Goal: Transaction & Acquisition: Book appointment/travel/reservation

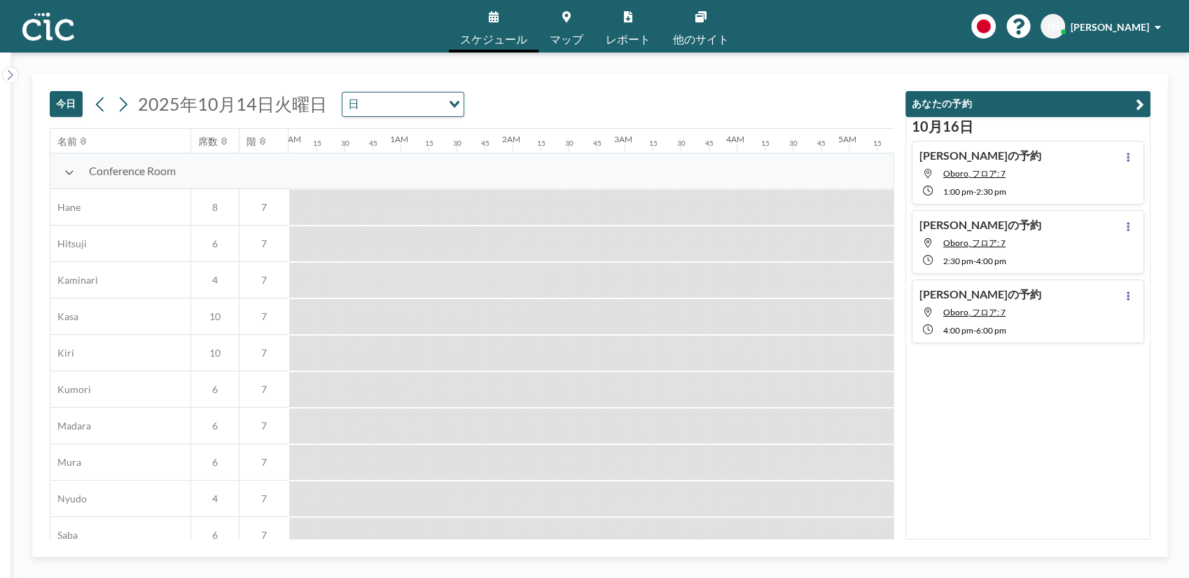
scroll to position [0, 2092]
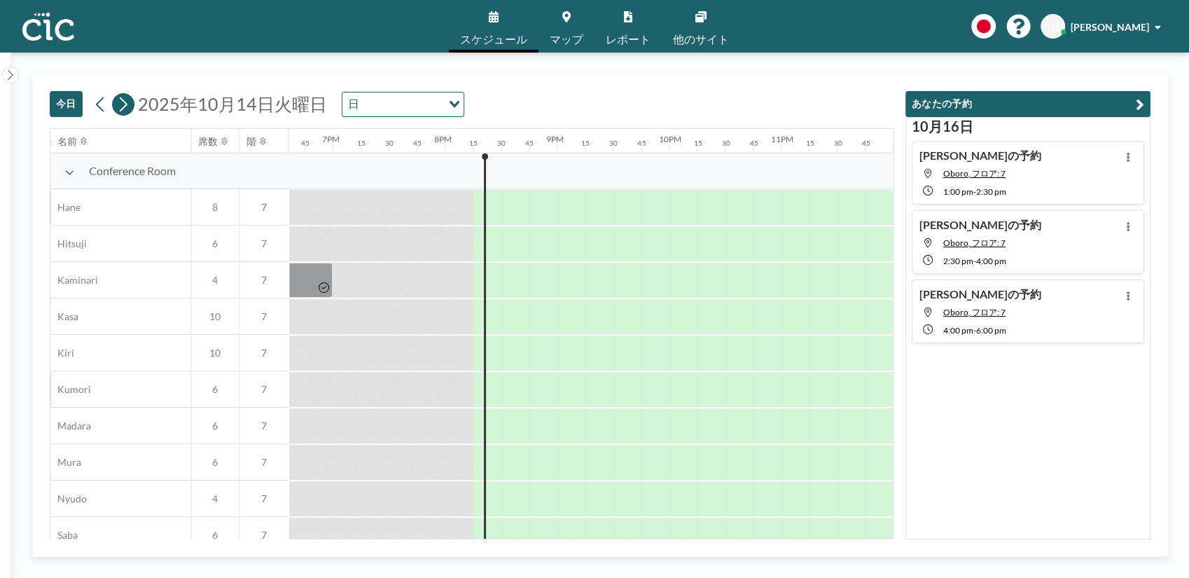
click at [119, 104] on icon at bounding box center [122, 104] width 13 height 21
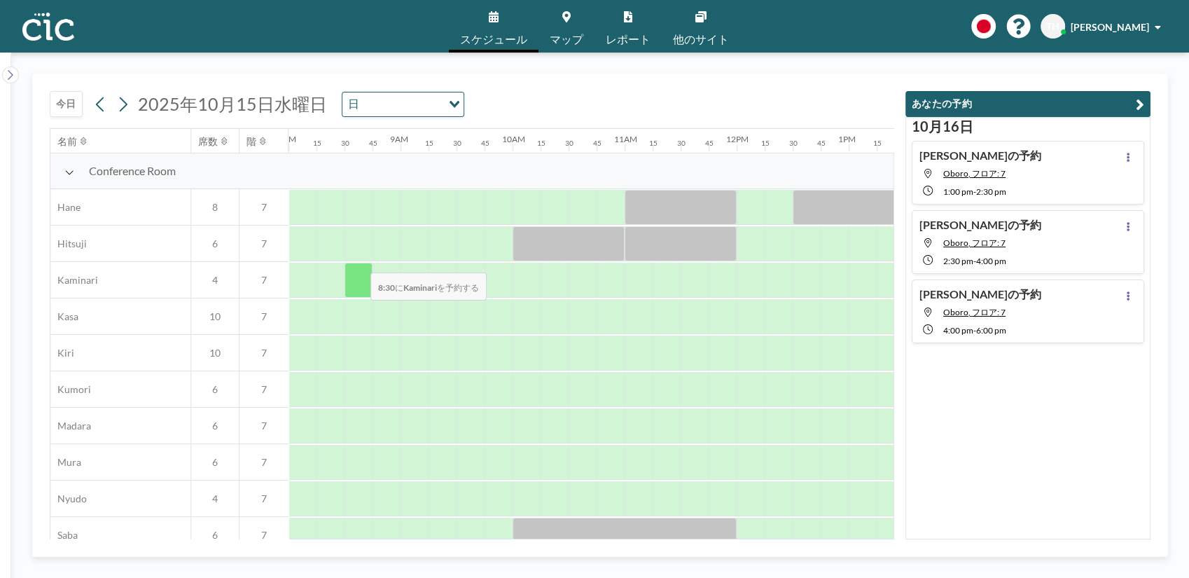
scroll to position [0, 896]
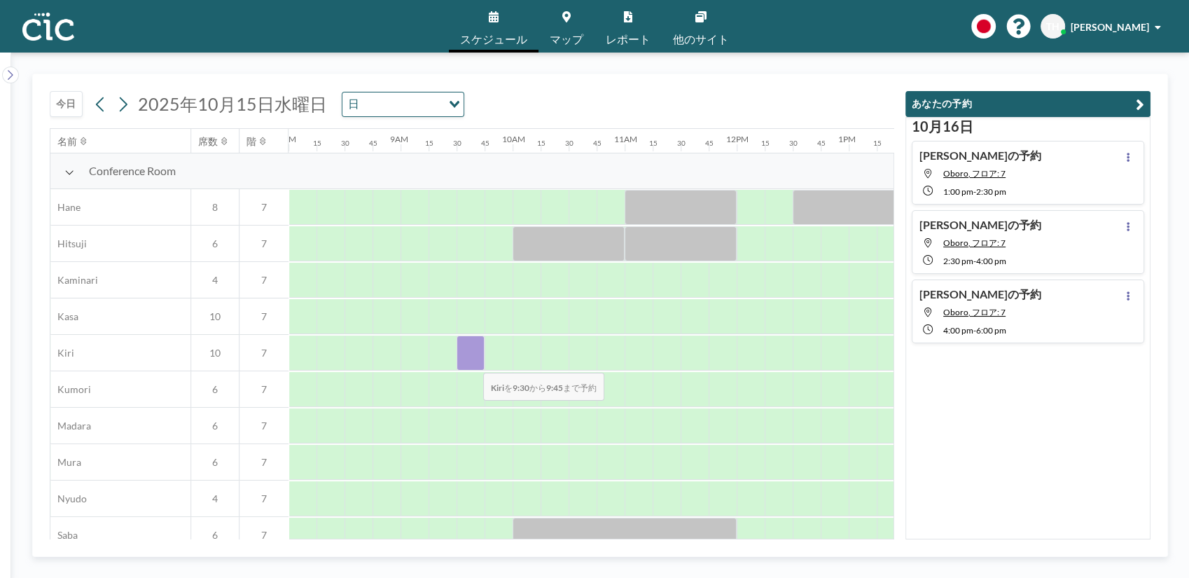
click at [472, 363] on div at bounding box center [471, 352] width 28 height 35
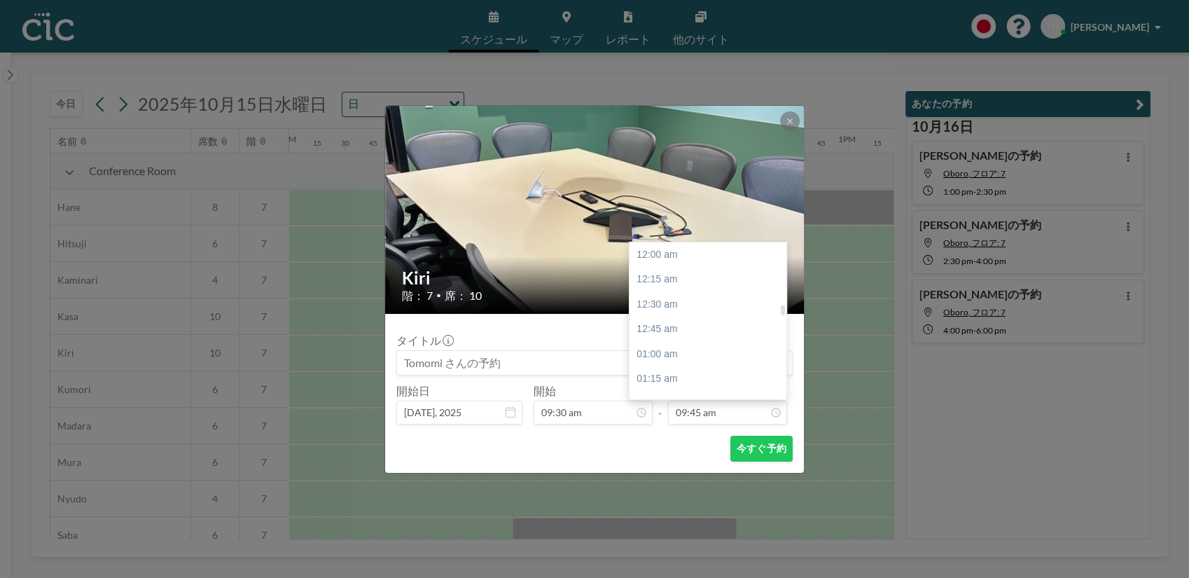
scroll to position [971, 0]
click at [669, 377] on div "11:00 am" at bounding box center [712, 380] width 165 height 25
type input "11:00 am"
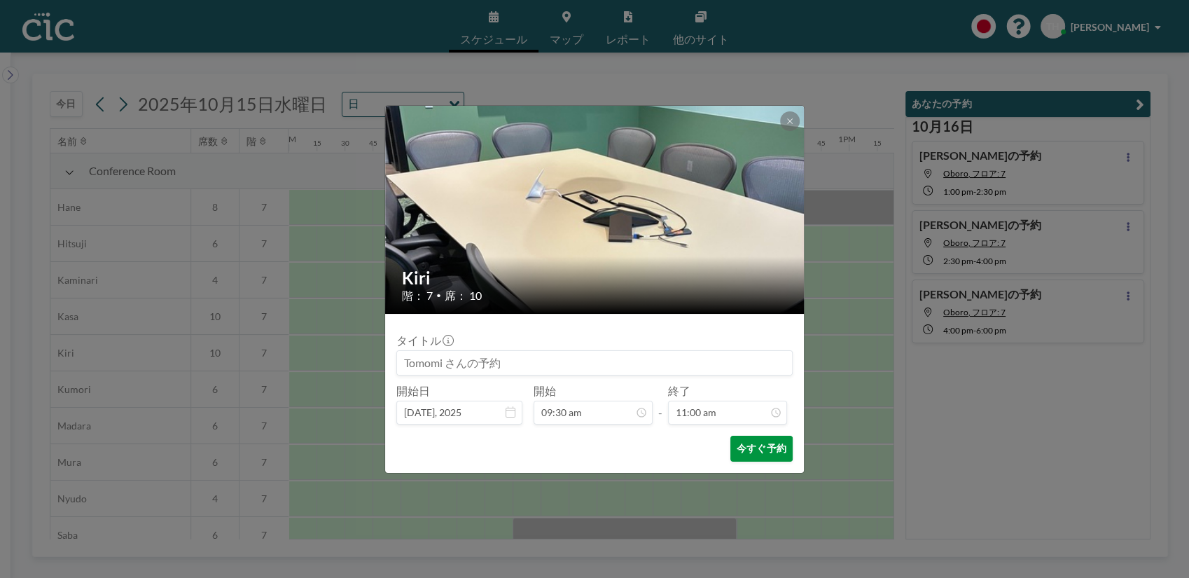
click at [752, 446] on button "今すぐ予約" at bounding box center [761, 449] width 62 height 26
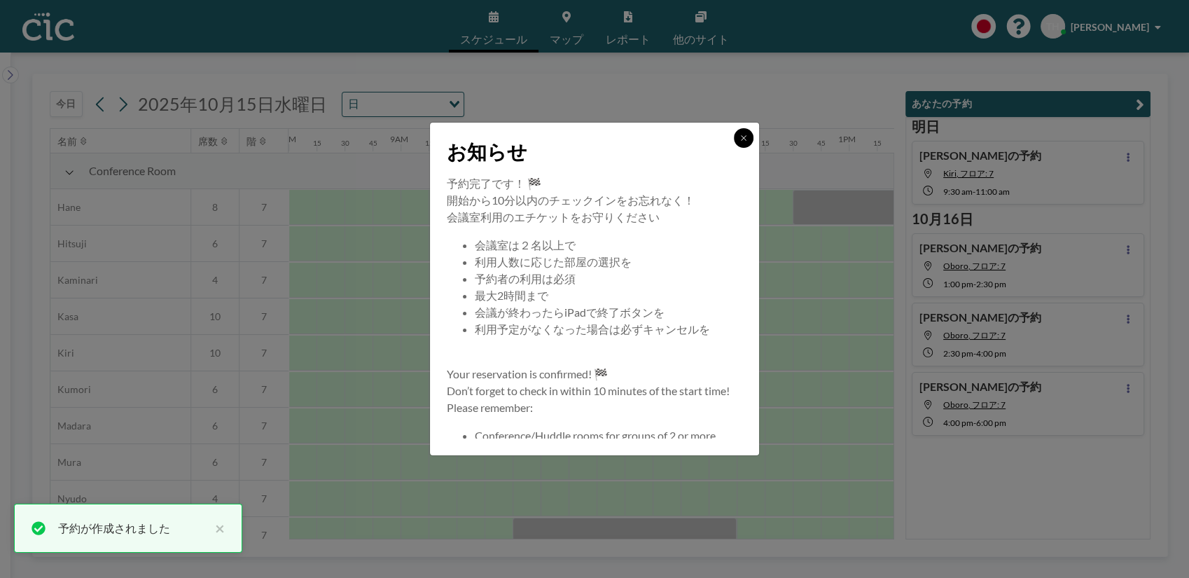
click at [744, 137] on icon at bounding box center [743, 138] width 8 height 8
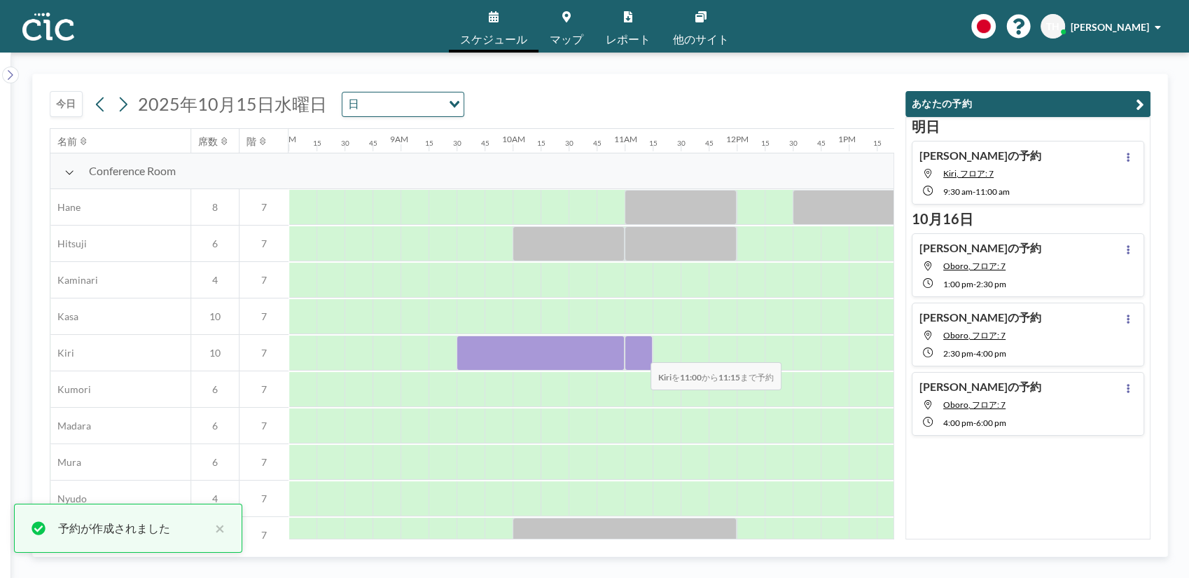
click at [639, 354] on div at bounding box center [639, 352] width 28 height 35
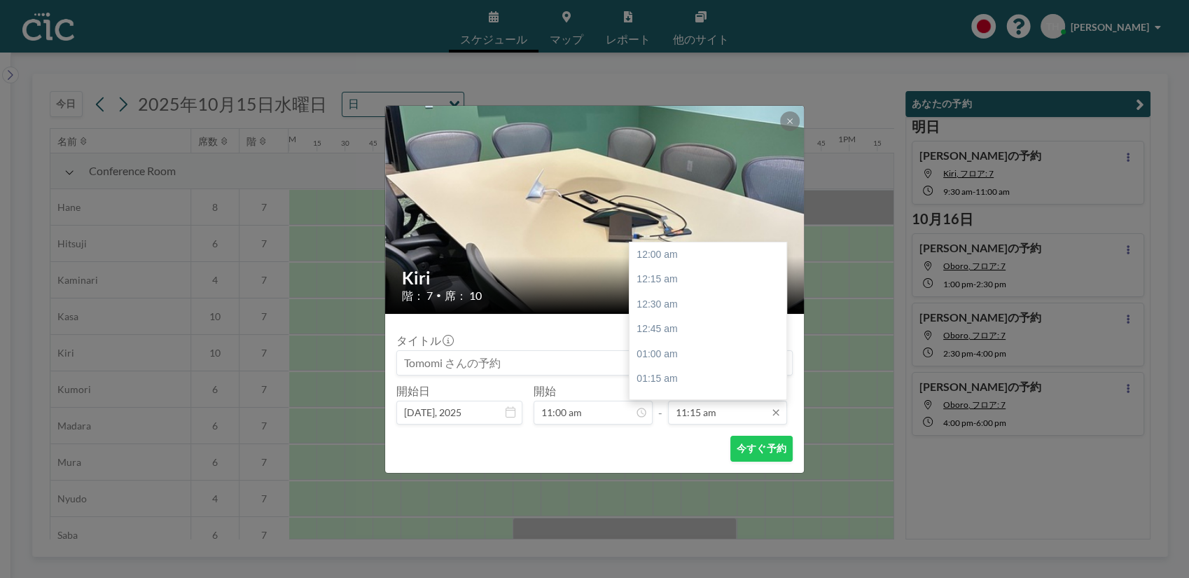
scroll to position [1121, 0]
click at [729, 413] on input "11:15 am" at bounding box center [727, 413] width 119 height 24
click at [687, 322] on div "12:00 pm" at bounding box center [712, 329] width 165 height 25
type input "12:00 pm"
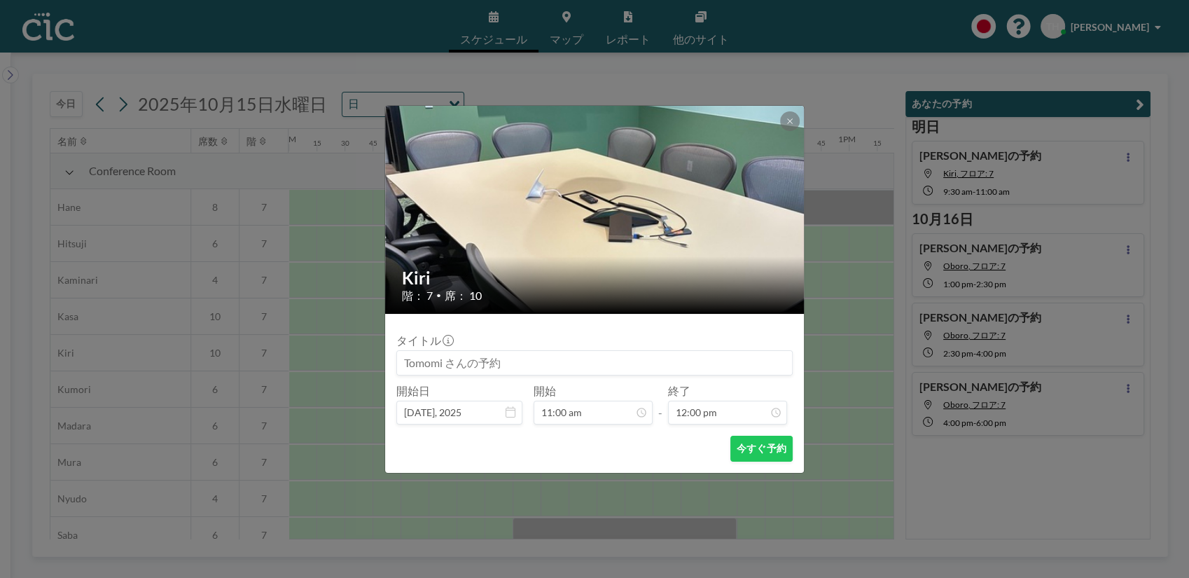
scroll to position [1196, 0]
click at [777, 453] on button "今すぐ予約" at bounding box center [761, 449] width 62 height 26
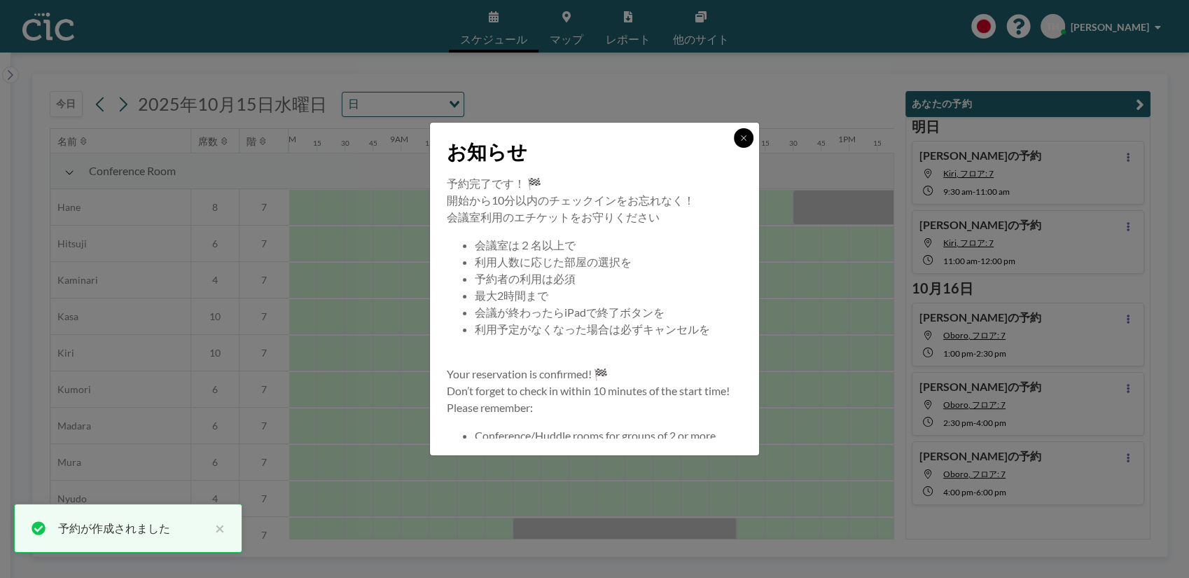
click at [739, 141] on icon at bounding box center [743, 138] width 8 height 8
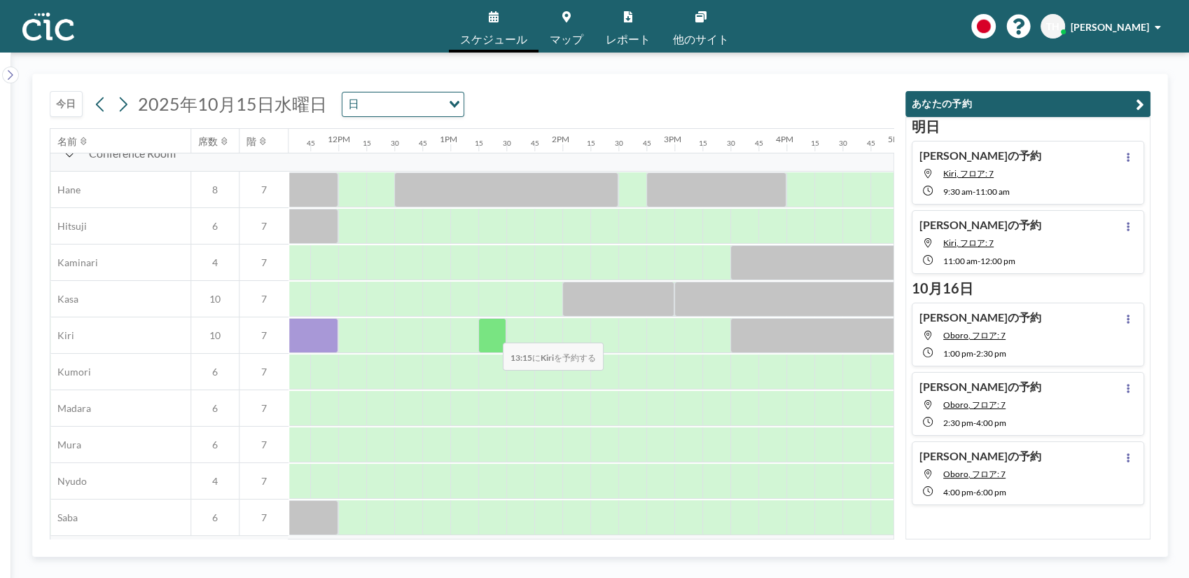
scroll to position [0, 1295]
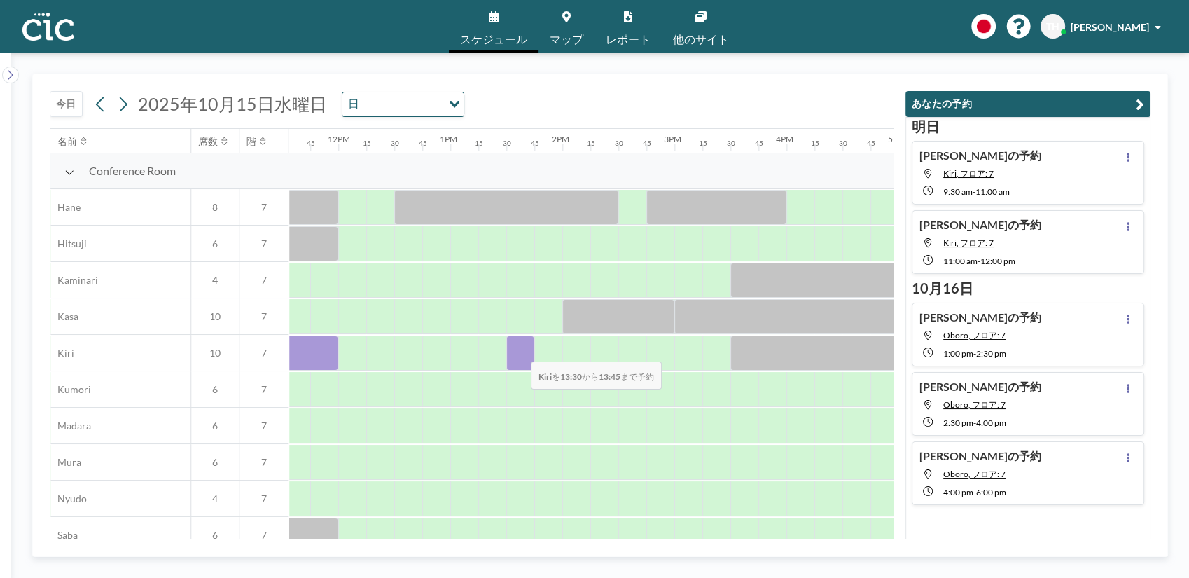
click at [520, 352] on div at bounding box center [520, 352] width 28 height 35
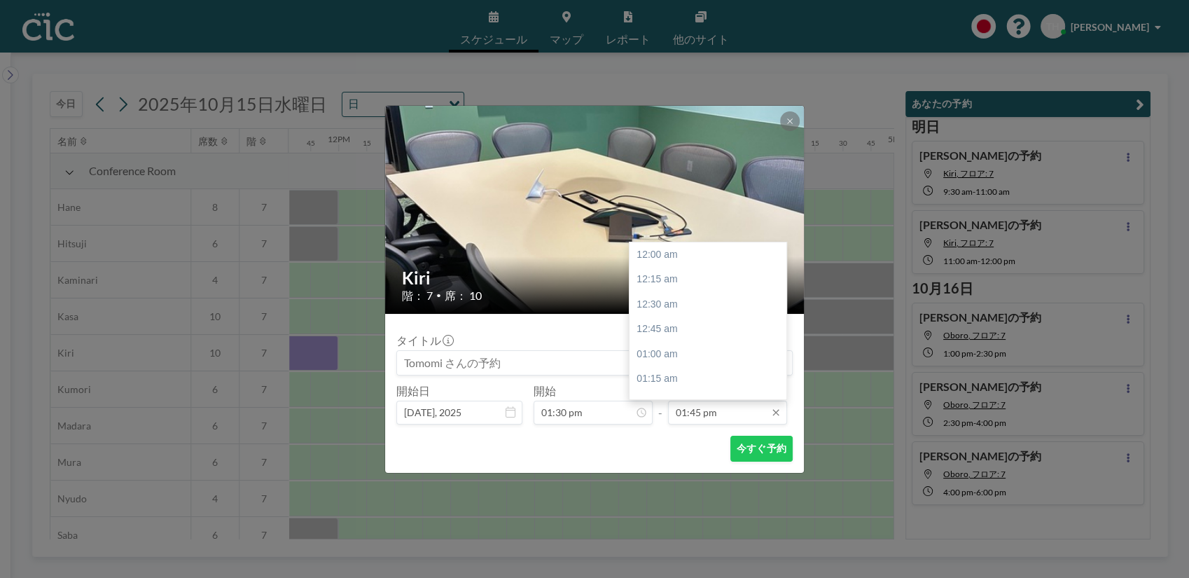
scroll to position [1370, 0]
click at [710, 412] on input "01:45 pm" at bounding box center [727, 413] width 119 height 24
click at [660, 375] on div "03:00 pm" at bounding box center [712, 379] width 165 height 25
type input "03:00 pm"
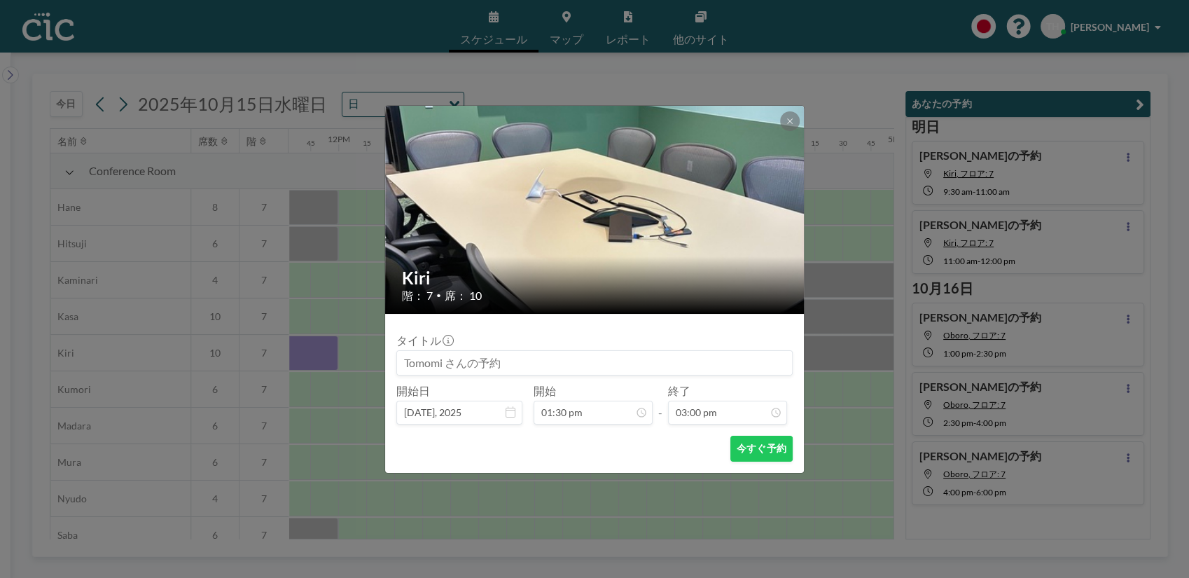
scroll to position [1496, 0]
click at [758, 450] on button "今すぐ予約" at bounding box center [761, 449] width 62 height 26
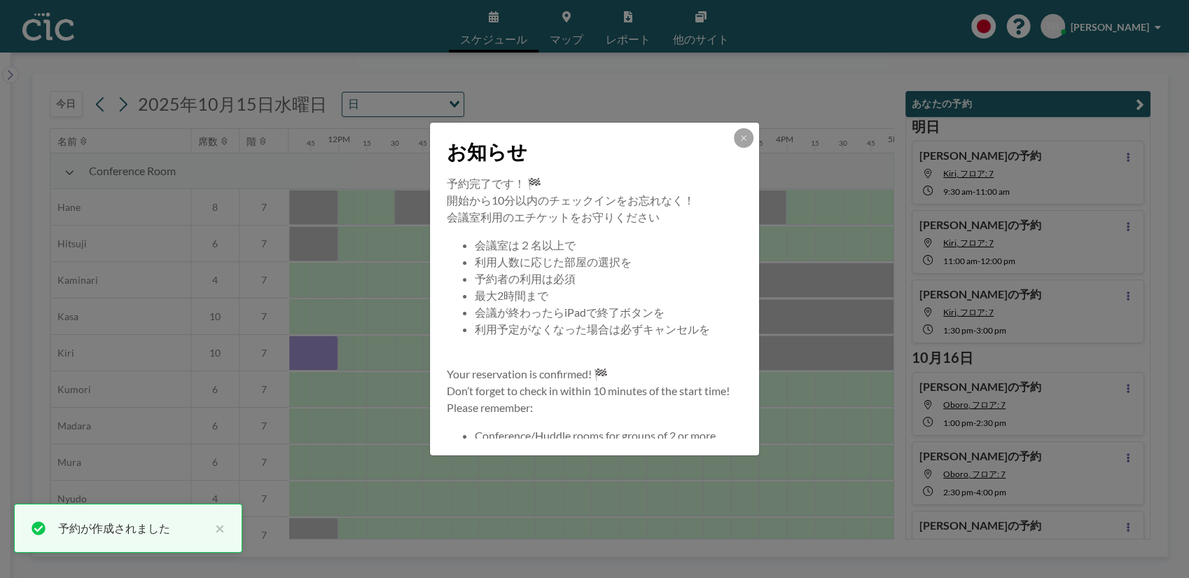
click at [745, 139] on icon at bounding box center [743, 138] width 8 height 8
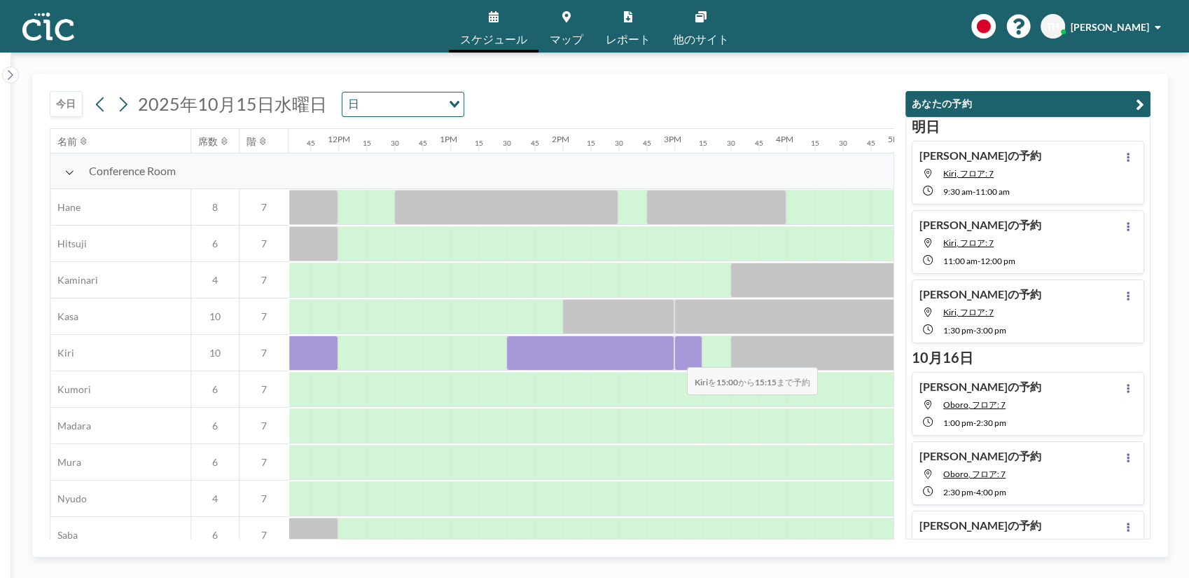
click at [676, 358] on div at bounding box center [688, 352] width 28 height 35
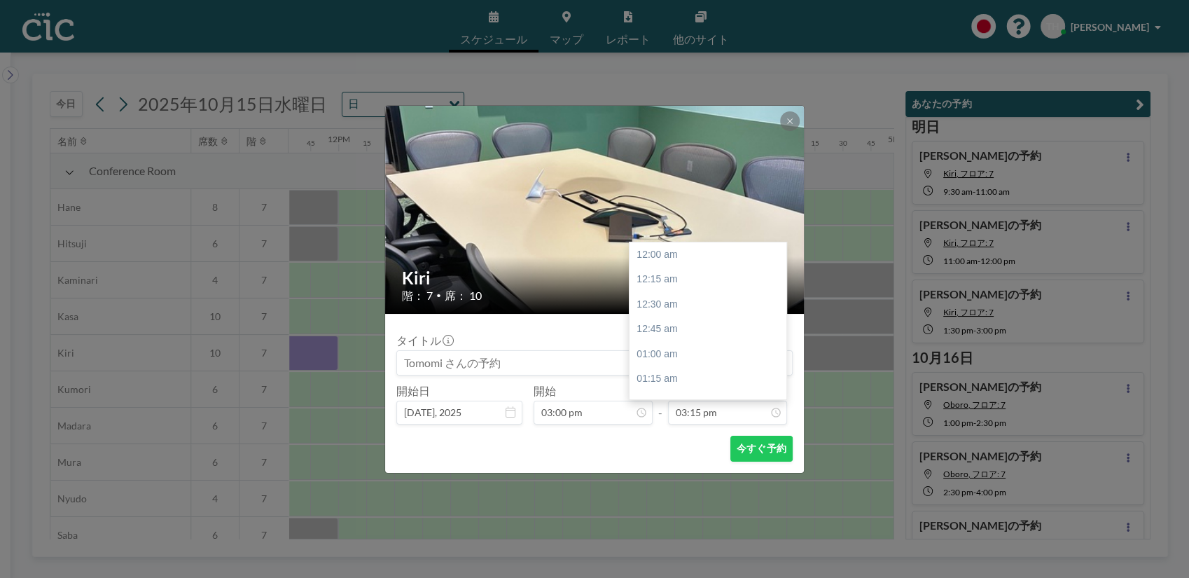
scroll to position [1520, 0]
click at [715, 425] on form "タイトル 開始日 [DATE], 2025 開始 03:00 pm - 終了 03:15 pm 12:00 am 12:15 am 12:30 am 12:4…" at bounding box center [594, 393] width 419 height 159
click at [709, 414] on input "03:15 pm" at bounding box center [727, 413] width 119 height 24
click at [654, 277] on div "03:30 pm" at bounding box center [712, 280] width 165 height 25
type input "03:30 pm"
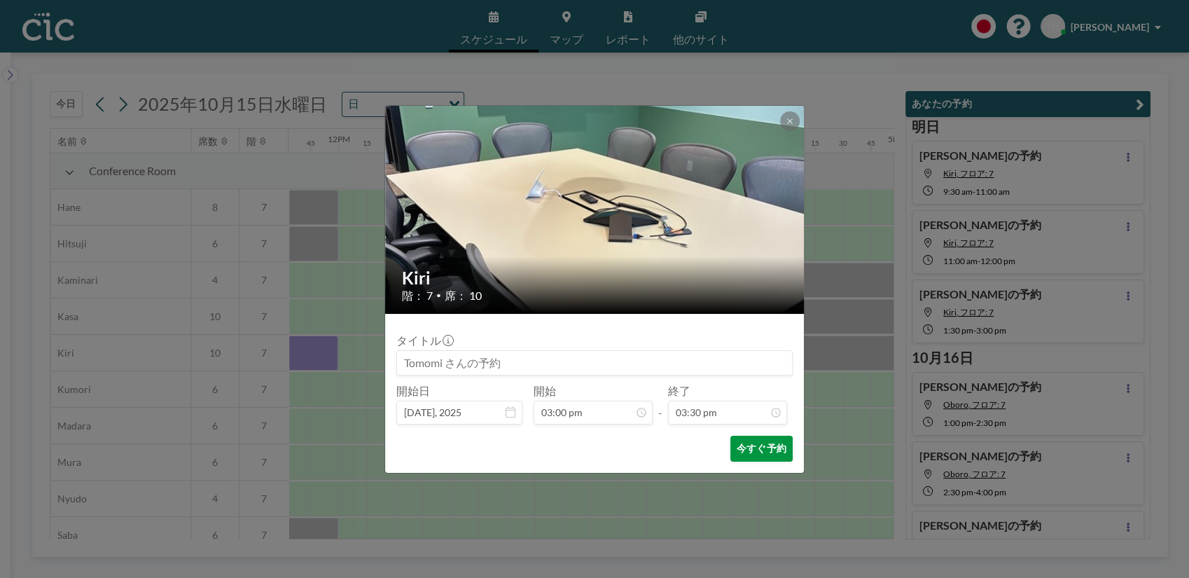
scroll to position [1545, 0]
click at [758, 445] on button "今すぐ予約" at bounding box center [761, 449] width 62 height 26
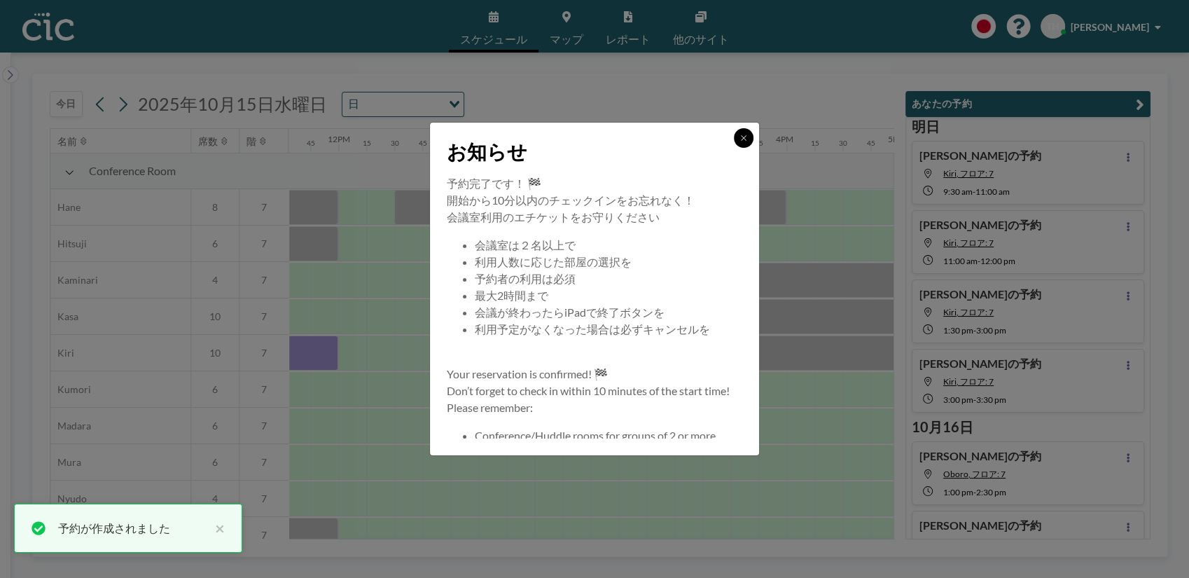
click at [739, 141] on icon at bounding box center [743, 138] width 8 height 8
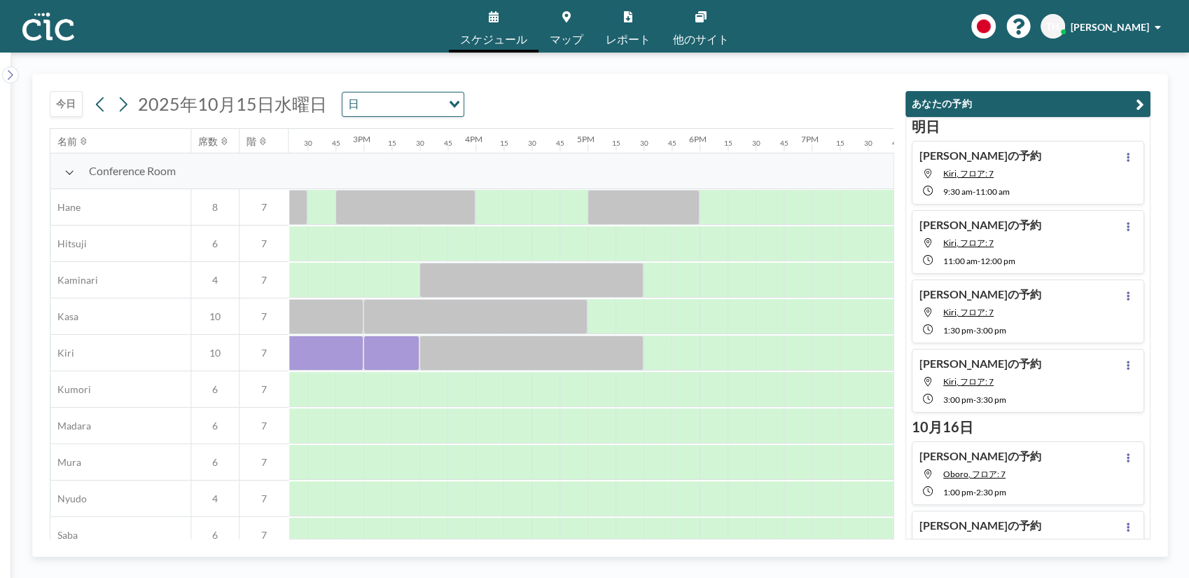
scroll to position [0, 1609]
